Goal: Check status: Check status

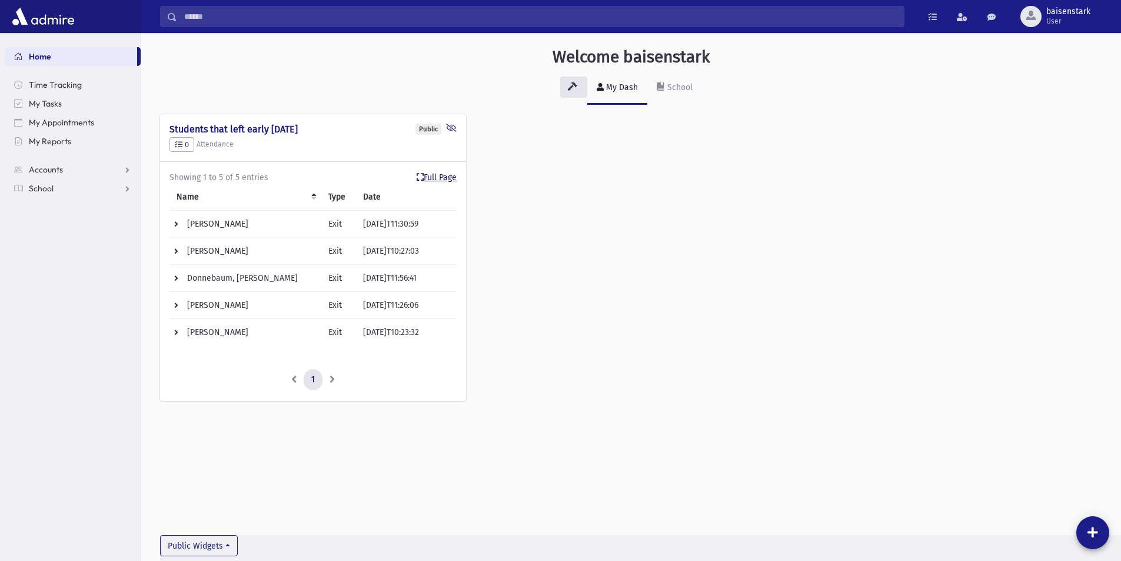
click at [449, 175] on link "Full Page" at bounding box center [437, 177] width 40 height 12
